Goal: Transaction & Acquisition: Purchase product/service

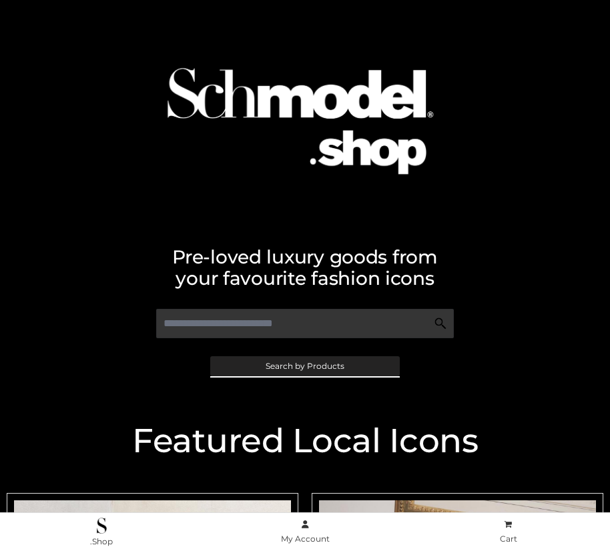
click at [304, 365] on span "Search by Products" at bounding box center [304, 366] width 79 height 8
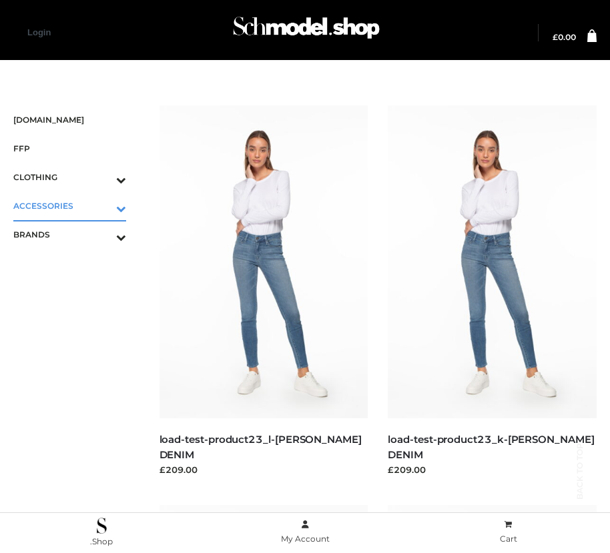
click at [102, 205] on icon "Toggle Submenu" at bounding box center [51, 208] width 149 height 15
click at [76, 234] on span "BAGS" at bounding box center [76, 234] width 99 height 15
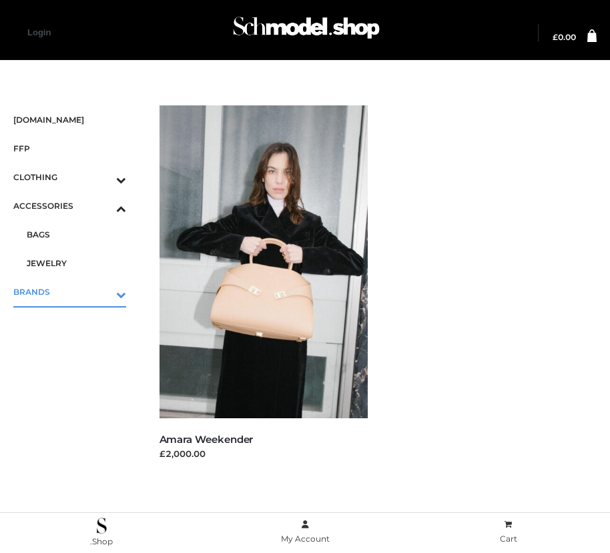
click at [102, 291] on icon "Toggle Submenu" at bounding box center [51, 294] width 149 height 15
click at [76, 263] on span "OPP SWIMWEAR" at bounding box center [76, 262] width 99 height 15
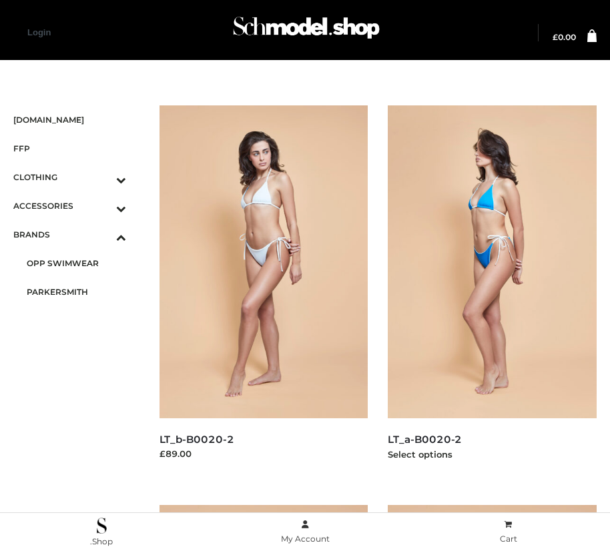
click at [491, 276] on img at bounding box center [491, 261] width 209 height 313
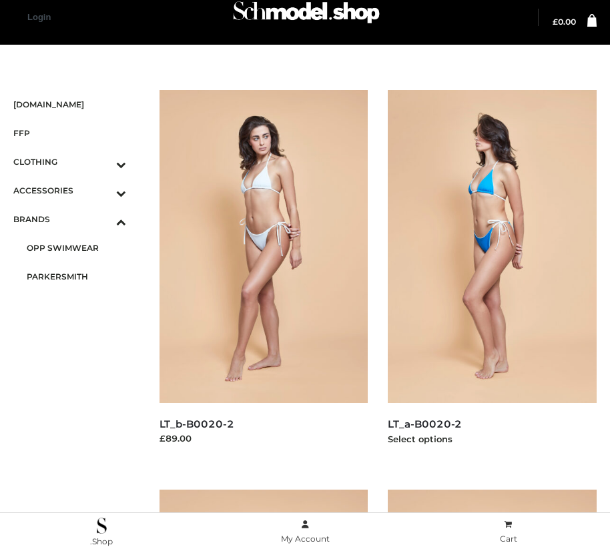
scroll to position [415, 0]
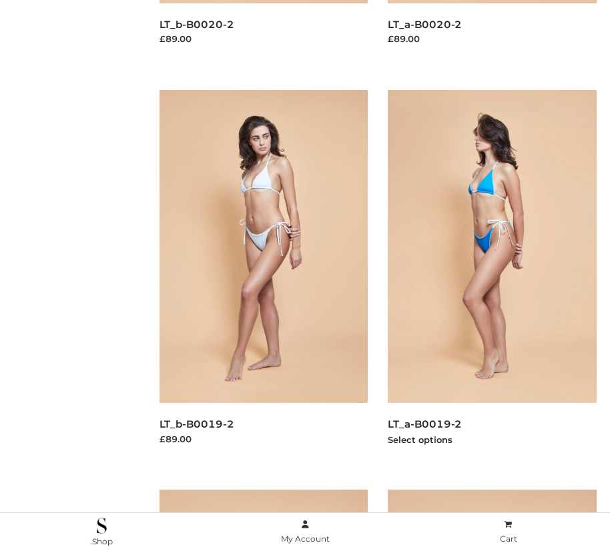
click at [491, 276] on img at bounding box center [491, 246] width 209 height 313
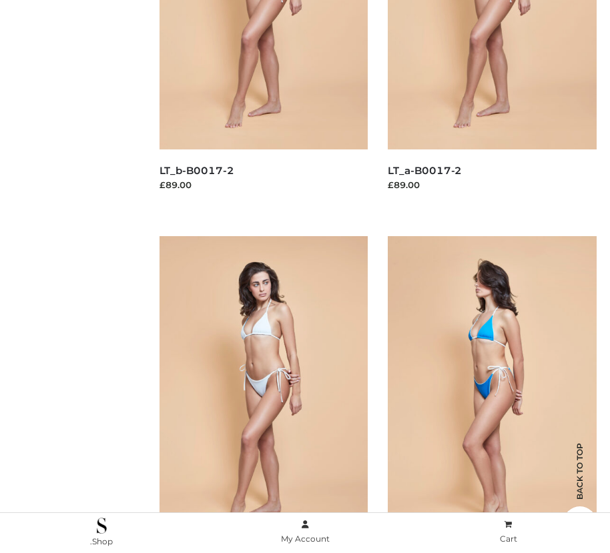
click at [491, 276] on img at bounding box center [491, 392] width 209 height 313
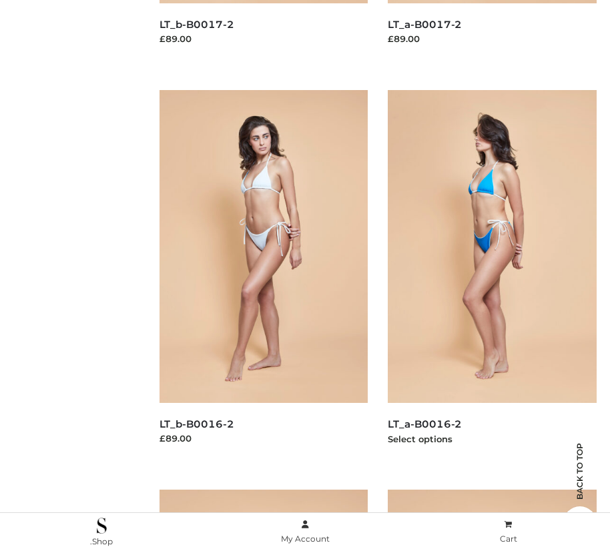
scroll to position [0, 0]
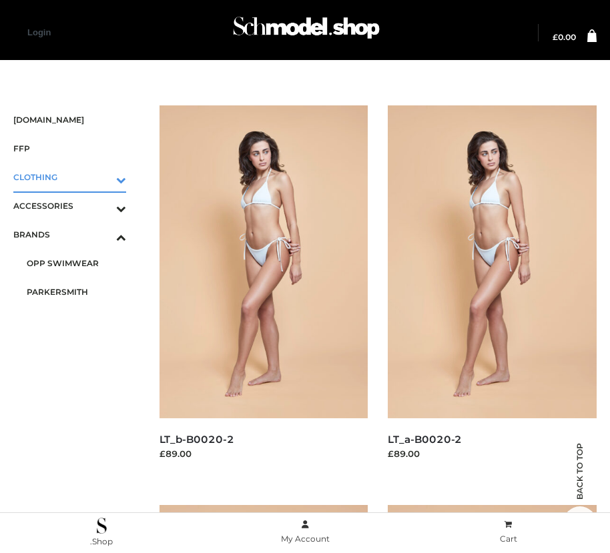
click at [102, 177] on icon "Toggle Submenu" at bounding box center [51, 179] width 149 height 15
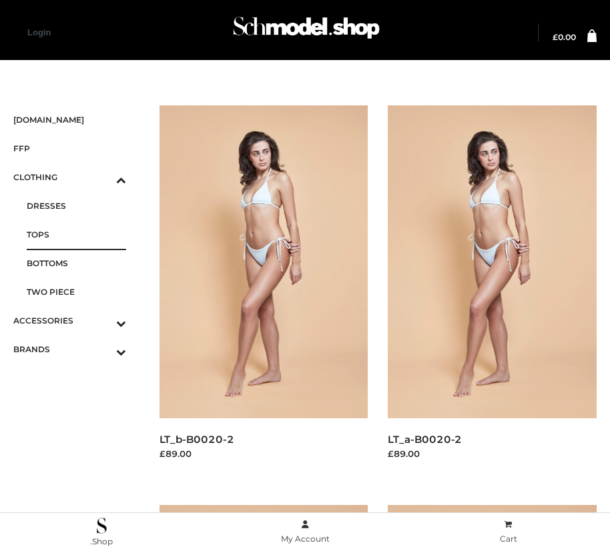
click at [76, 234] on span "TOPS" at bounding box center [76, 234] width 99 height 15
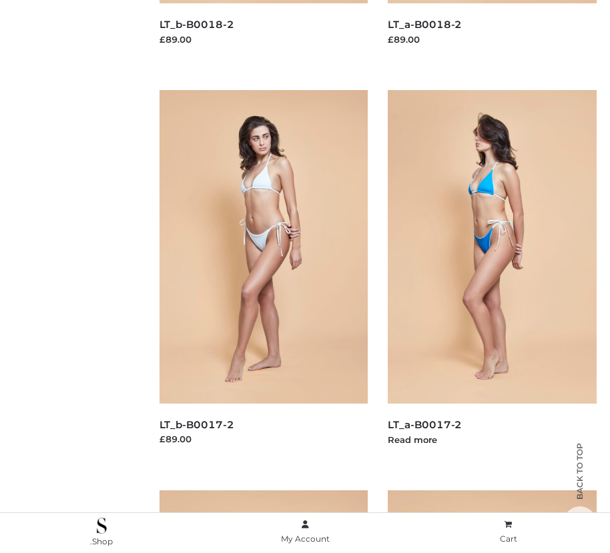
click at [491, 276] on img at bounding box center [491, 246] width 209 height 313
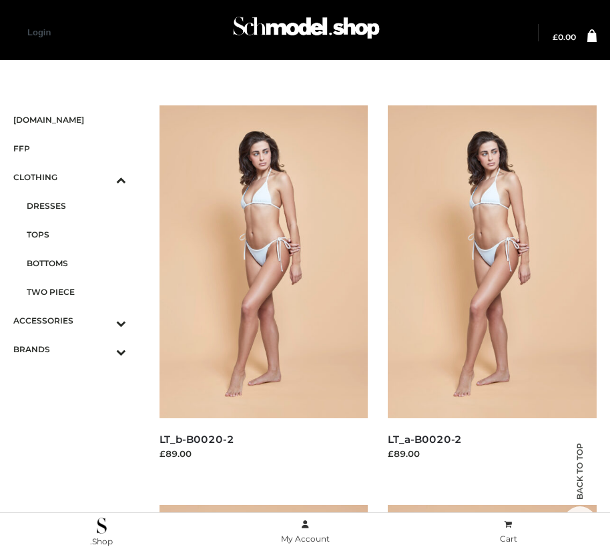
scroll to position [814, 0]
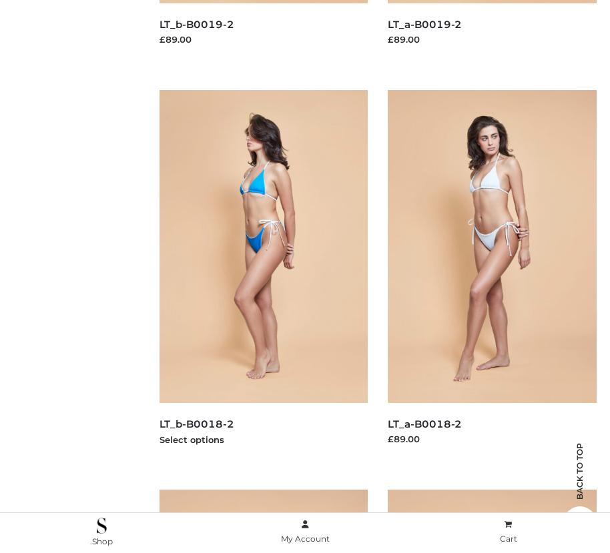
click at [263, 276] on img at bounding box center [263, 246] width 209 height 313
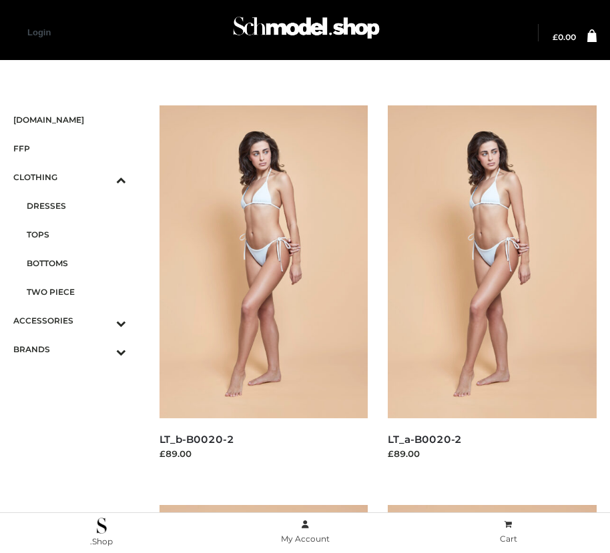
scroll to position [415, 0]
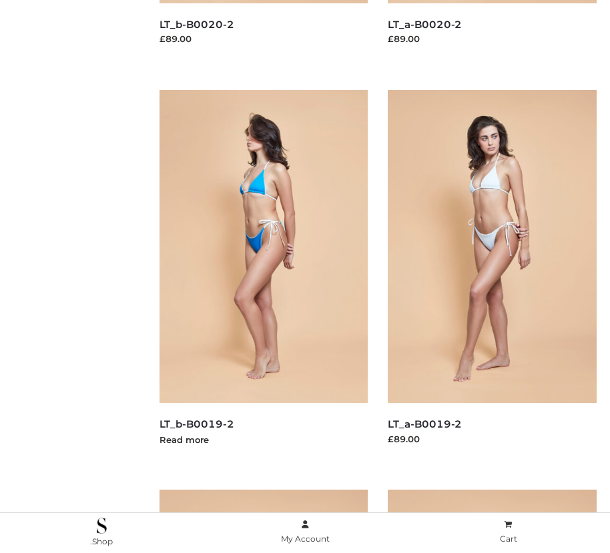
click at [263, 276] on img at bounding box center [263, 246] width 209 height 313
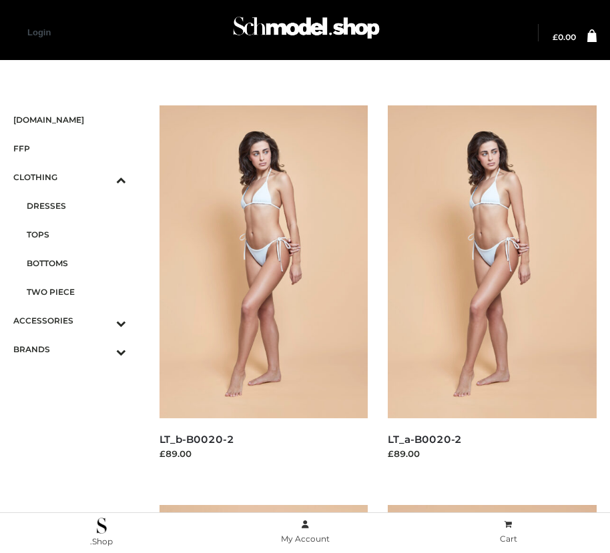
scroll to position [1614, 0]
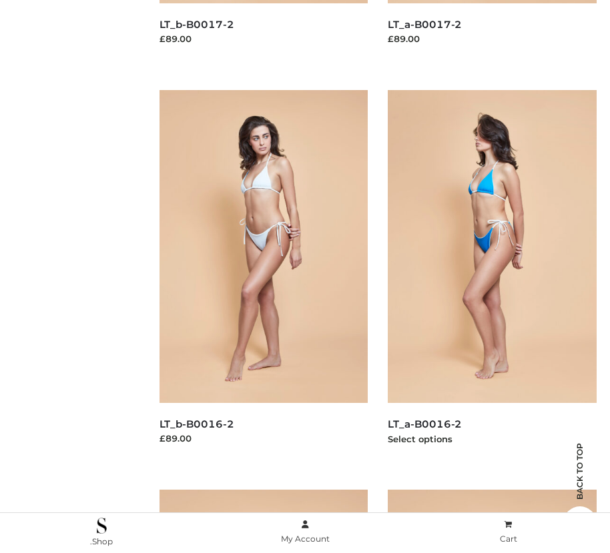
click at [491, 276] on img at bounding box center [491, 246] width 209 height 313
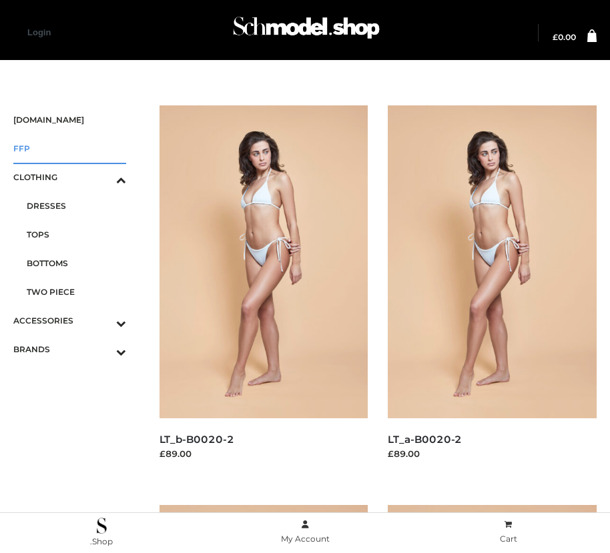
click at [69, 148] on span "FFP" at bounding box center [69, 148] width 113 height 15
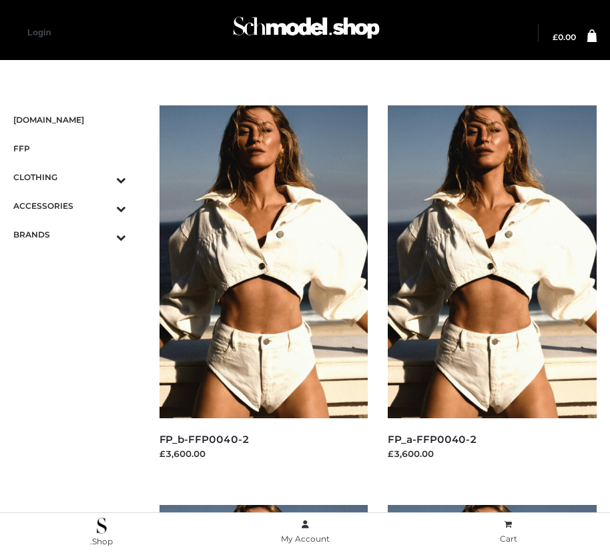
scroll to position [15, 0]
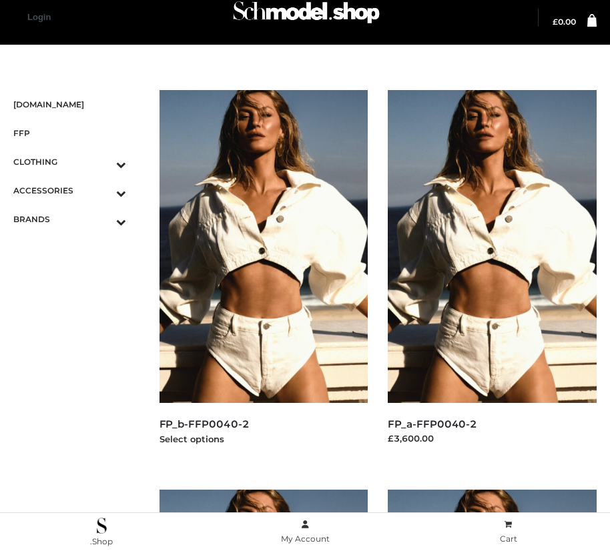
click at [263, 276] on img at bounding box center [263, 246] width 209 height 313
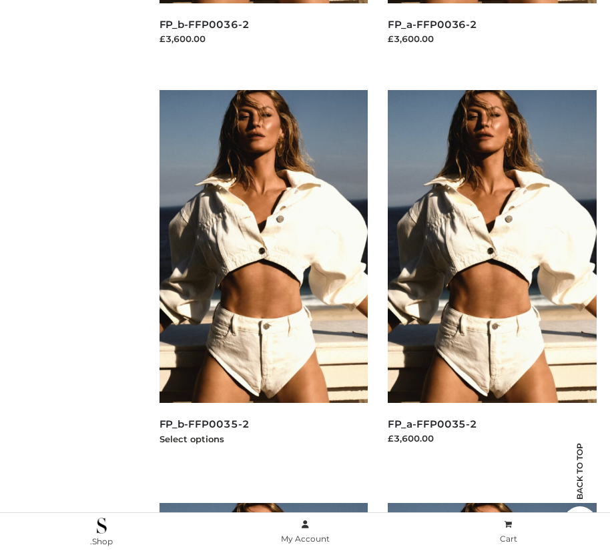
click at [263, 276] on img at bounding box center [263, 246] width 209 height 313
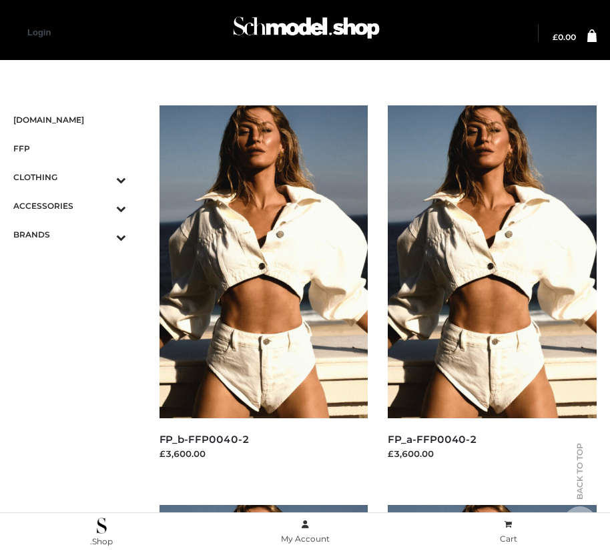
scroll to position [1614, 0]
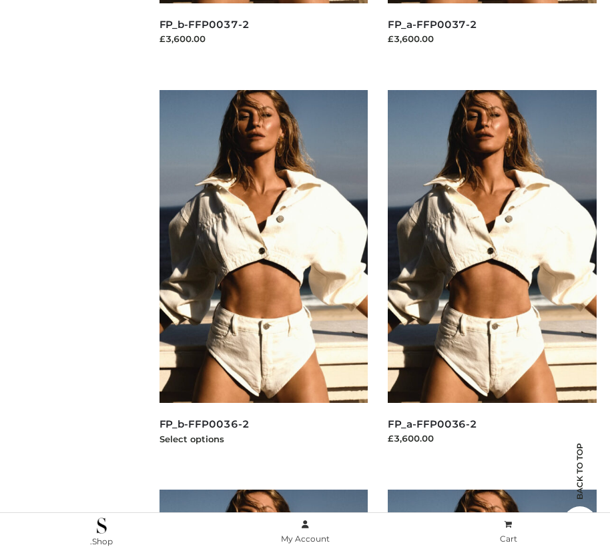
click at [263, 276] on img at bounding box center [263, 246] width 209 height 313
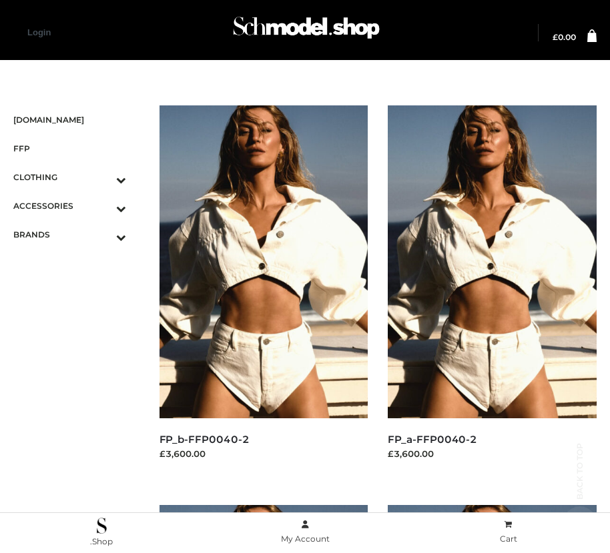
scroll to position [1214, 0]
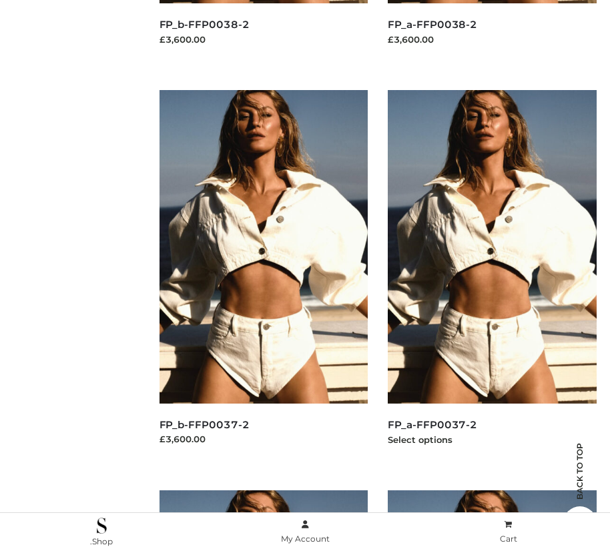
click at [491, 276] on img at bounding box center [491, 246] width 209 height 313
